Goal: Information Seeking & Learning: Find specific fact

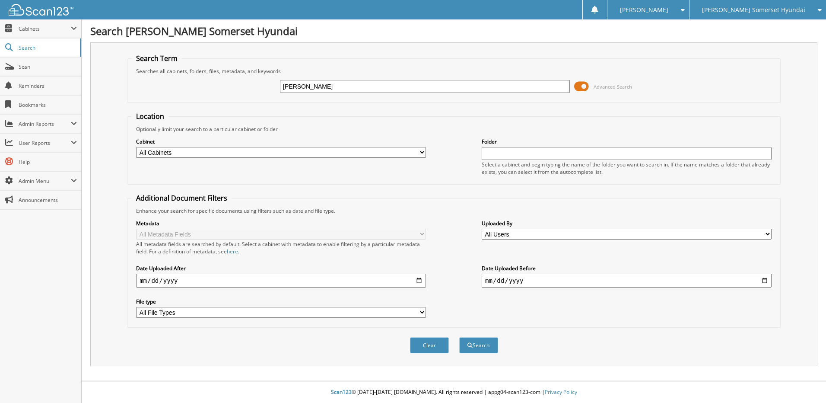
type input "[PERSON_NAME]"
click at [459, 337] on button "Search" at bounding box center [478, 345] width 39 height 16
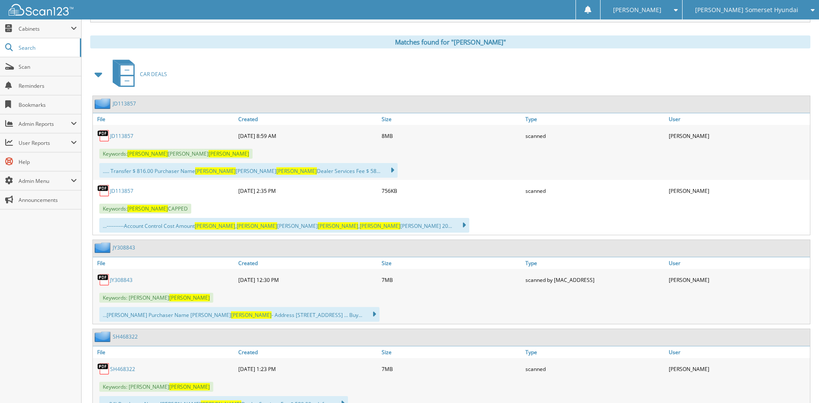
scroll to position [346, 0]
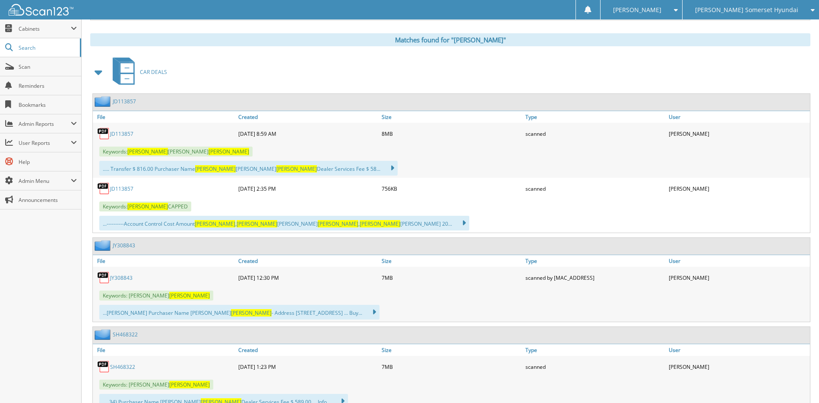
click at [115, 133] on link "JD113857" at bounding box center [121, 133] width 23 height 7
